Goal: Check status

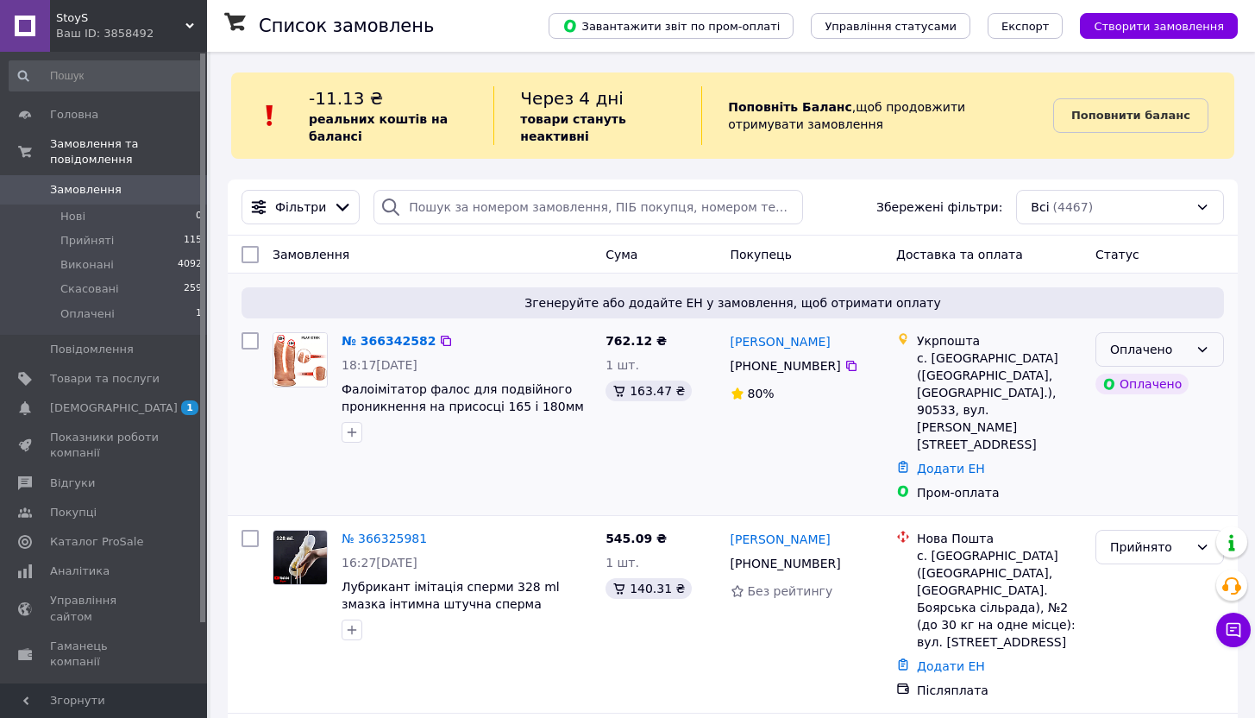
click at [1184, 355] on div "Оплачено" at bounding box center [1149, 349] width 78 height 19
click at [1172, 383] on li "Прийнято" at bounding box center [1159, 386] width 127 height 31
click at [68, 567] on span "Аналітика" at bounding box center [80, 571] width 60 height 16
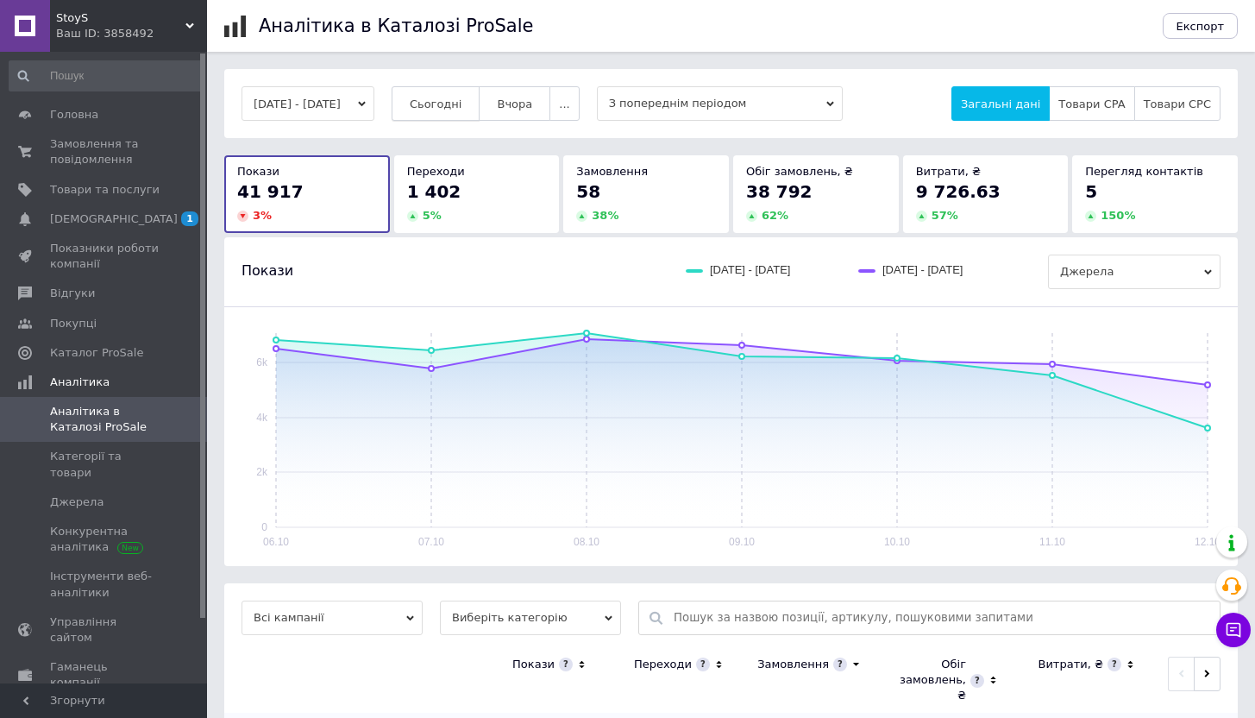
click at [439, 99] on button "Сьогодні" at bounding box center [436, 103] width 89 height 34
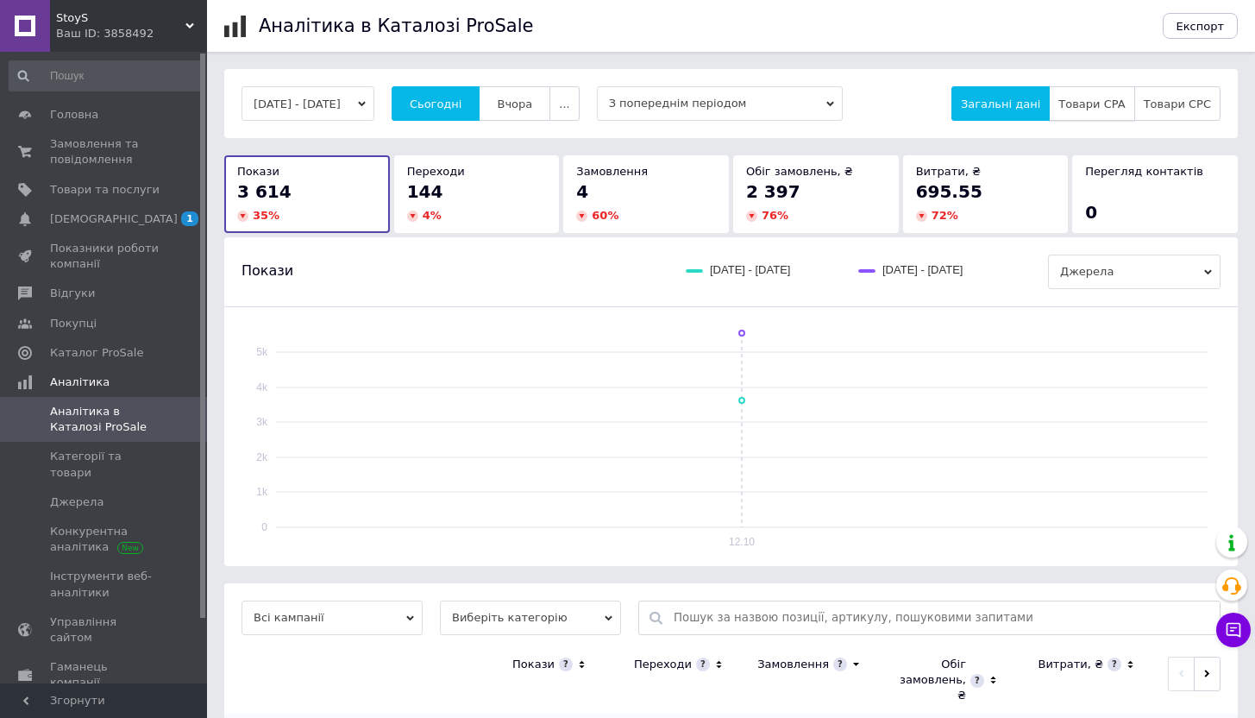
click at [1118, 106] on span "Товари CPA" at bounding box center [1091, 103] width 66 height 13
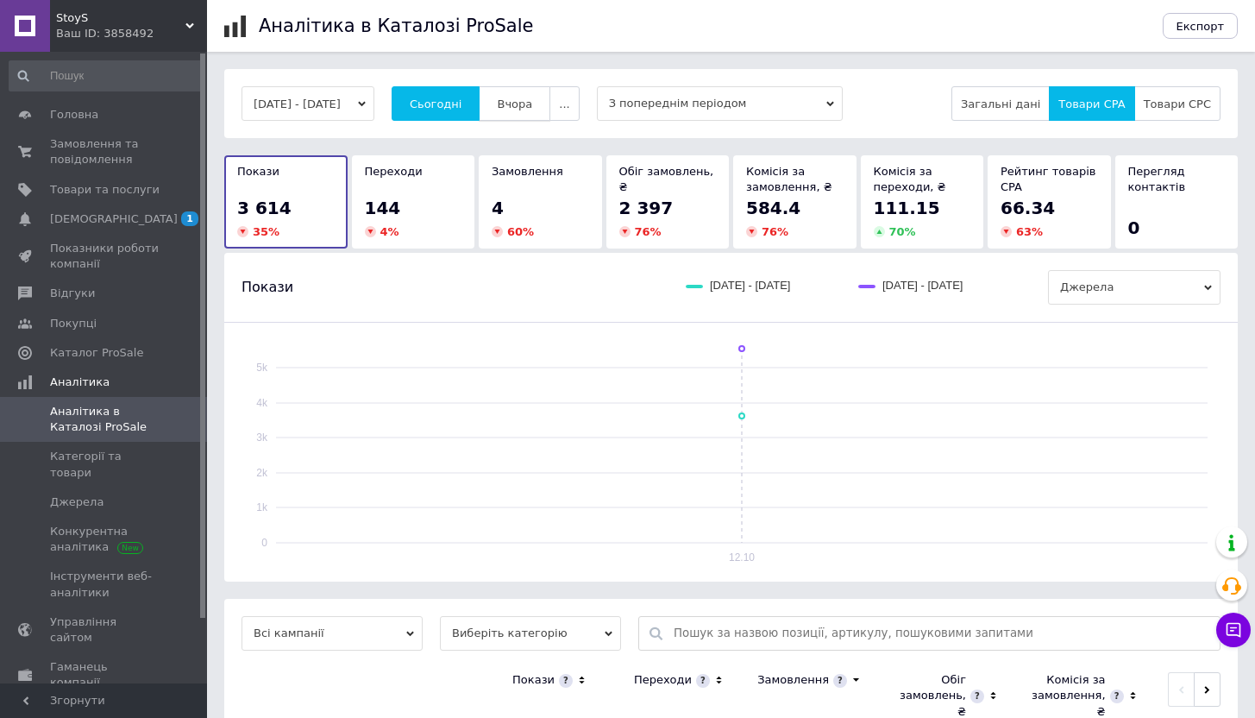
click at [550, 115] on button "Вчора" at bounding box center [515, 103] width 72 height 34
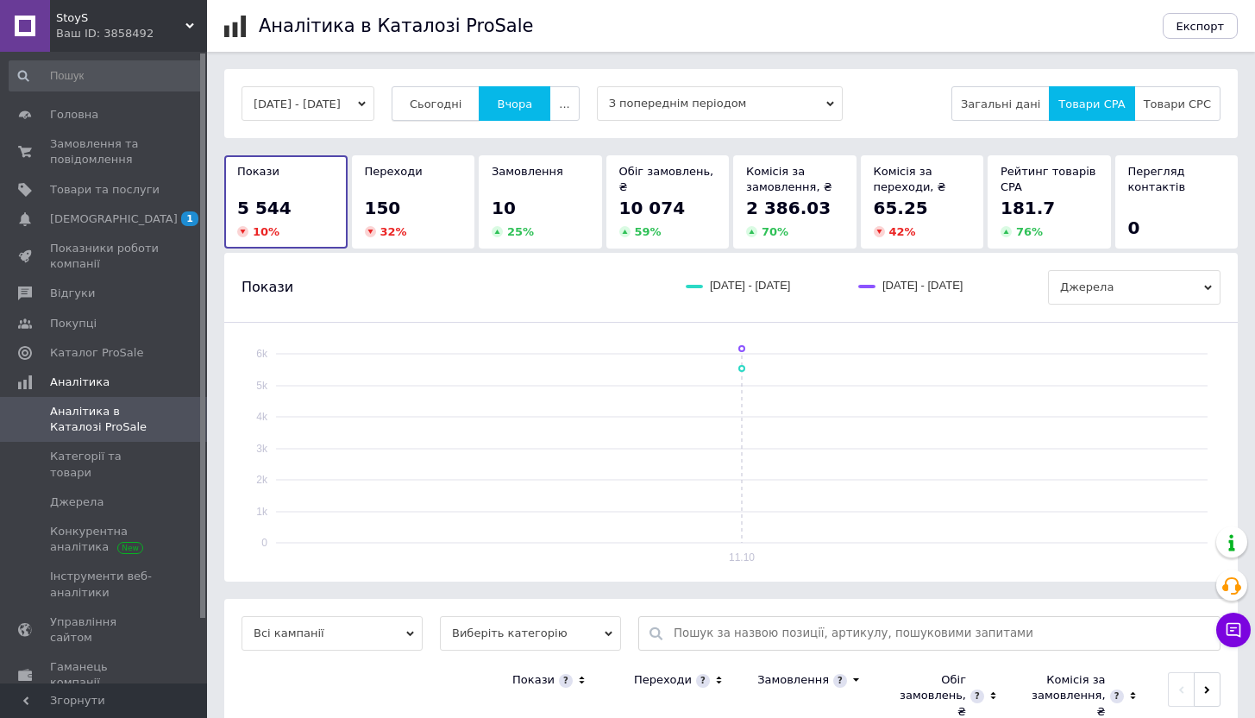
click at [457, 92] on button "Сьогодні" at bounding box center [436, 103] width 89 height 34
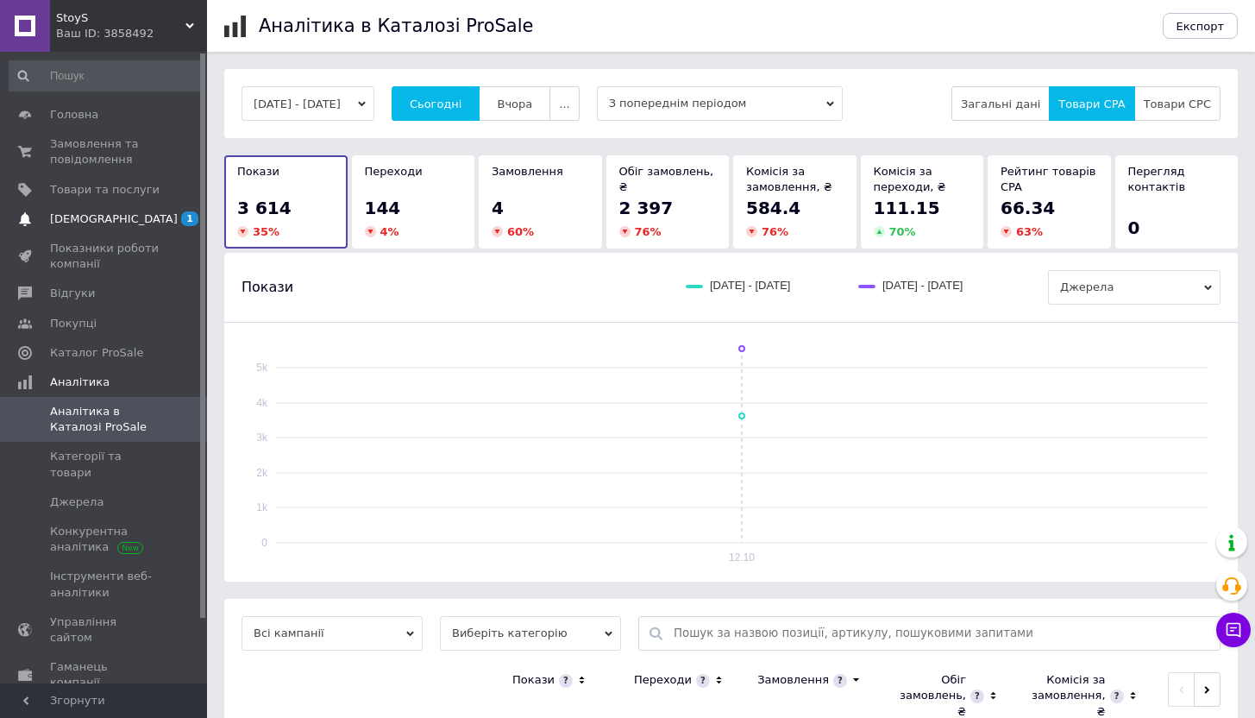
click at [110, 216] on span "[DEMOGRAPHIC_DATA]" at bounding box center [114, 219] width 128 height 16
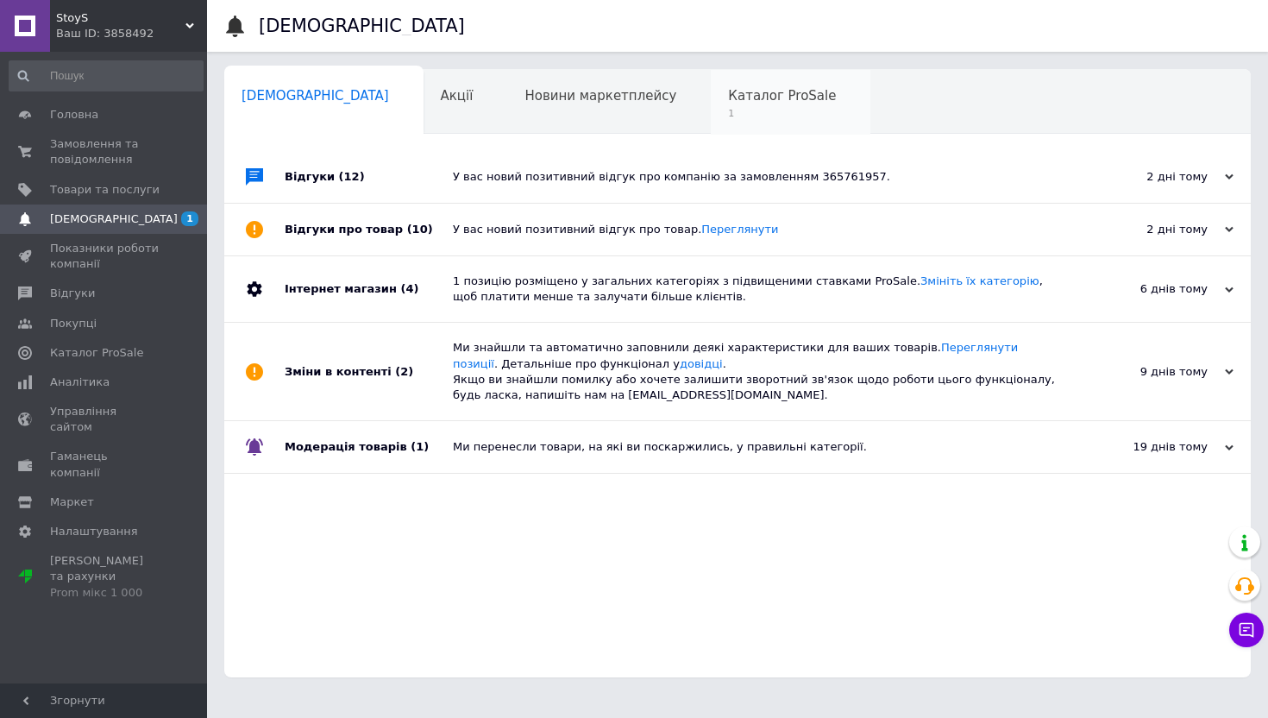
click at [728, 88] on span "Каталог ProSale" at bounding box center [782, 96] width 108 height 16
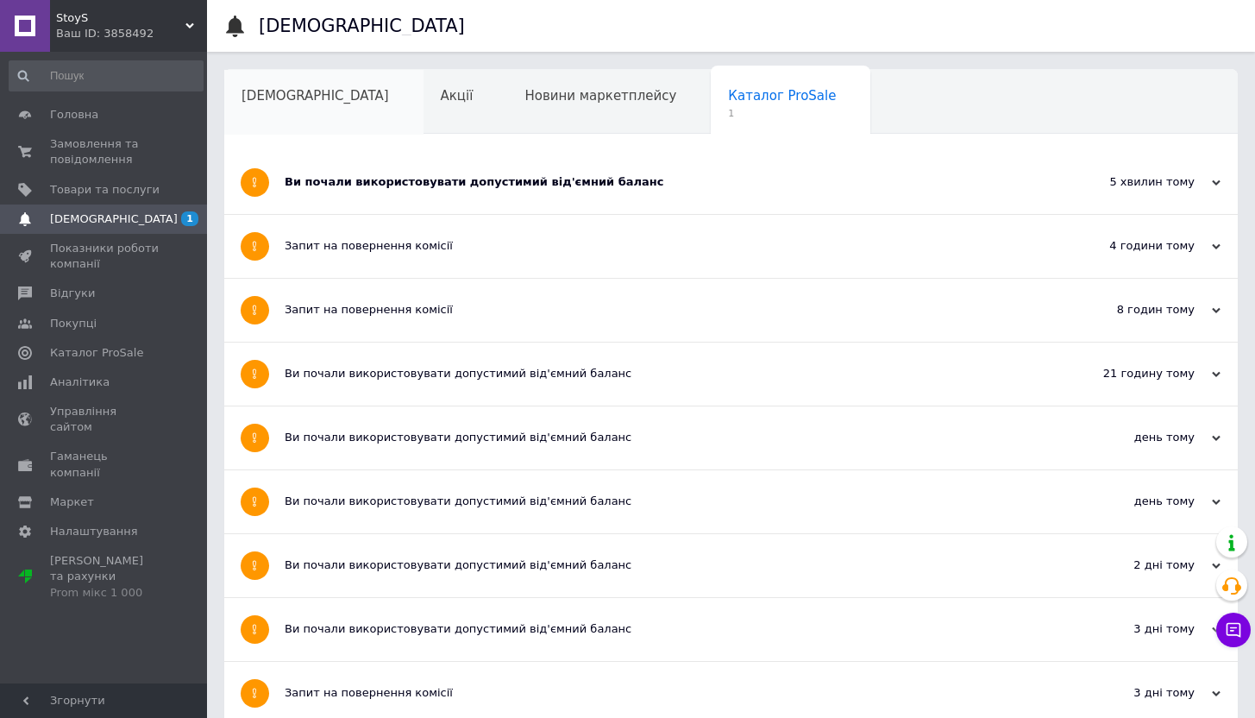
click at [282, 84] on div "[DEMOGRAPHIC_DATA]" at bounding box center [323, 103] width 199 height 66
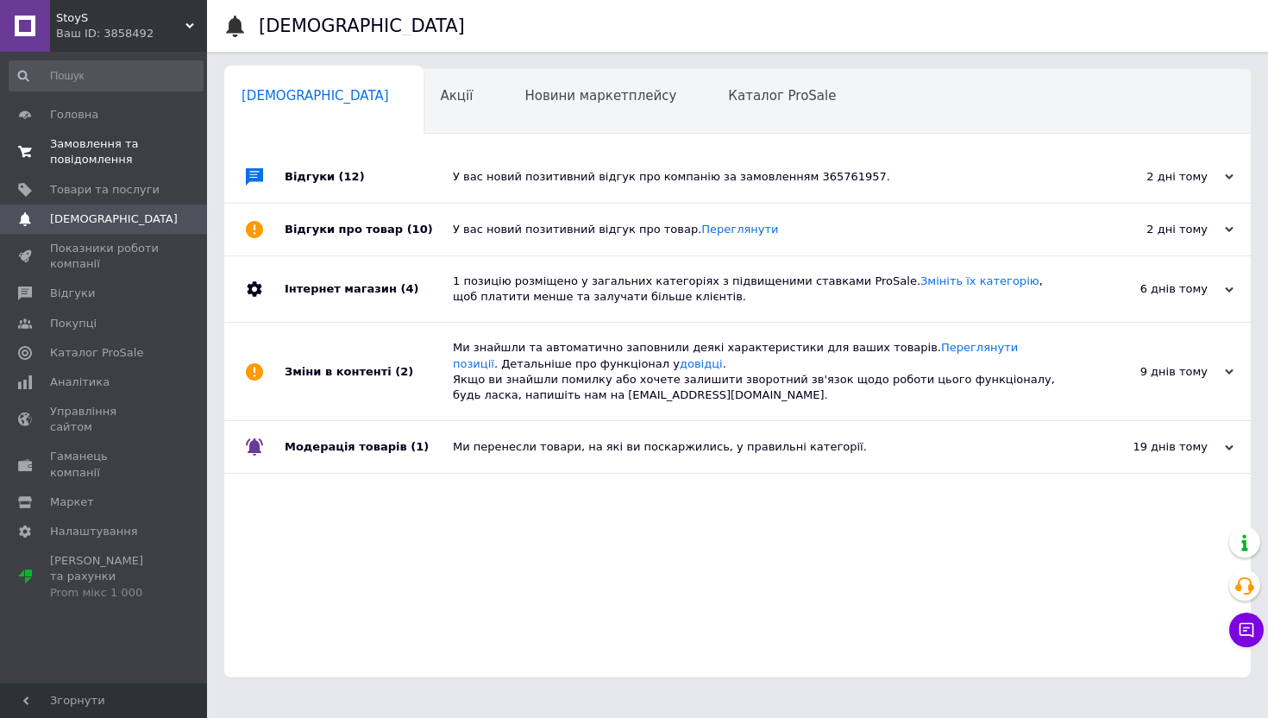
click at [130, 145] on span "Замовлення та повідомлення" at bounding box center [105, 151] width 110 height 31
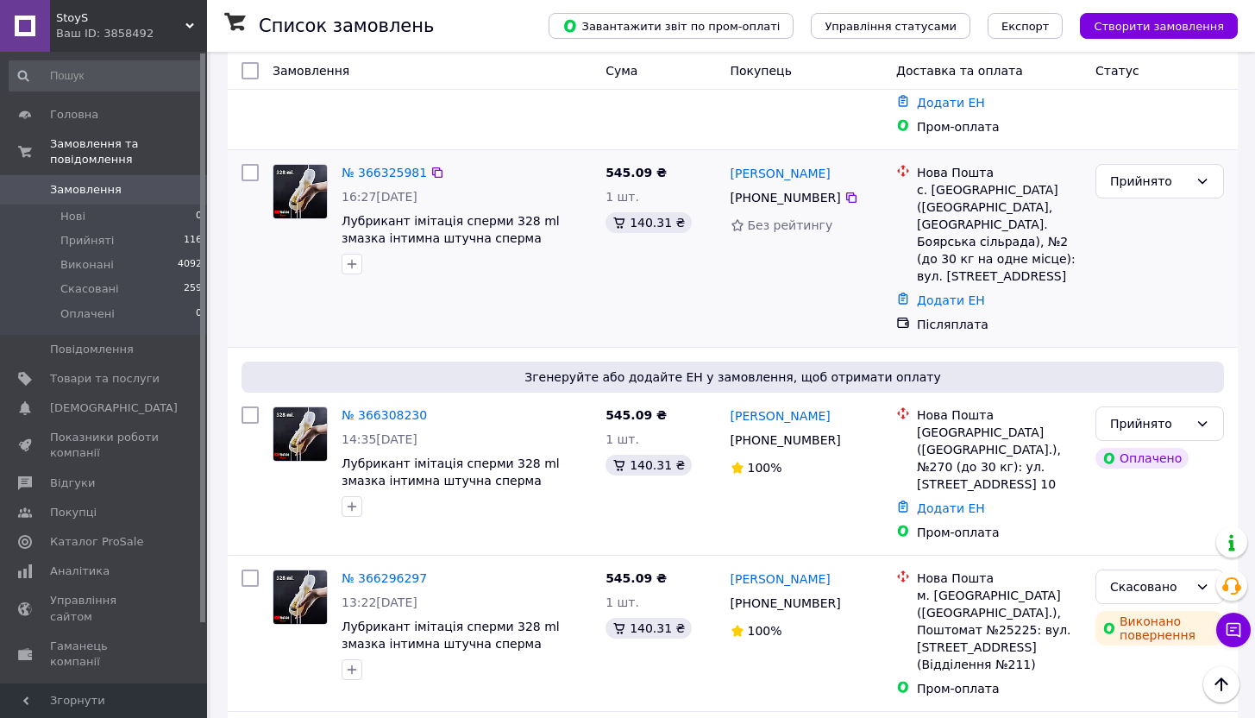
scroll to position [368, 0]
